Goal: Information Seeking & Learning: Learn about a topic

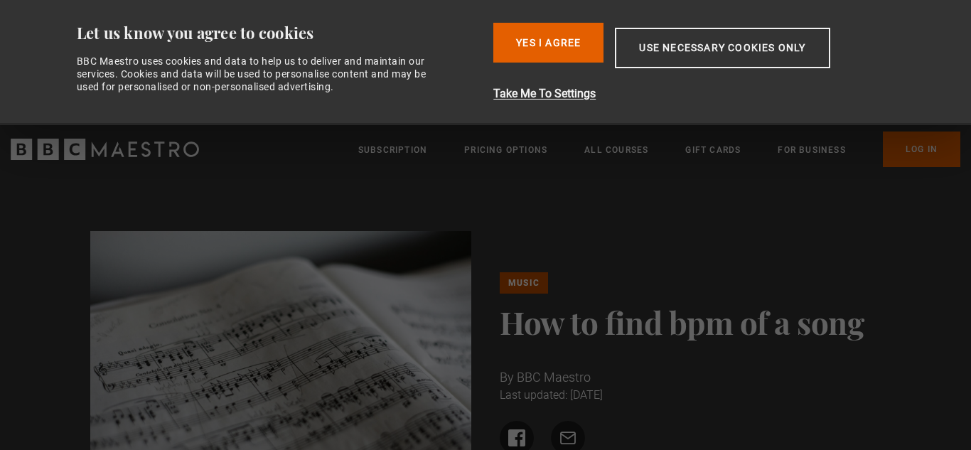
click at [702, 372] on p "By BBC Maestro" at bounding box center [691, 376] width 382 height 19
click at [711, 392] on div "By BBC Maestro Last updated: 11 June 2025" at bounding box center [691, 385] width 382 height 36
click at [709, 391] on div "By BBC Maestro Last updated: 11 June 2025" at bounding box center [691, 385] width 382 height 36
click at [522, 284] on link "Music" at bounding box center [524, 282] width 48 height 21
